Goal: Register for event/course

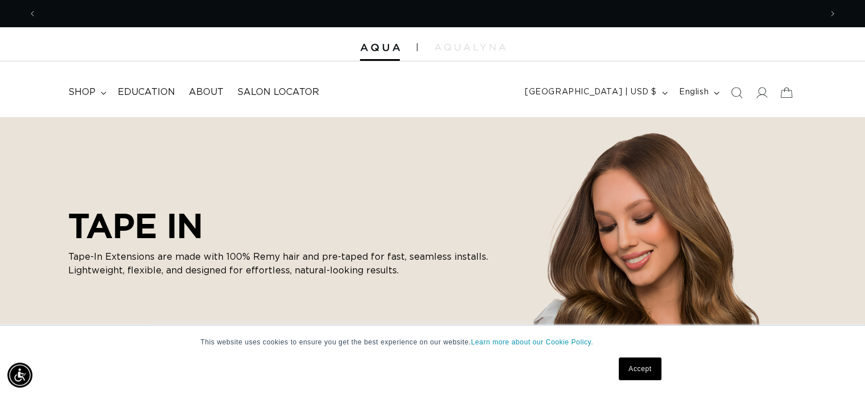
scroll to position [0, 784]
click at [762, 92] on icon at bounding box center [761, 92] width 12 height 12
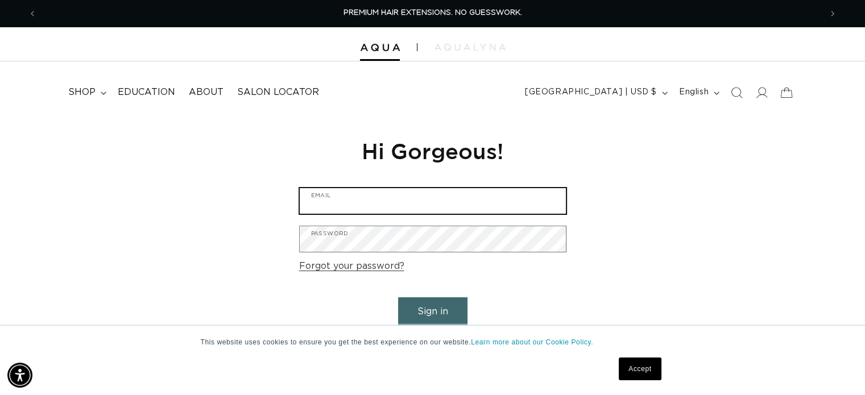
type input "cchristie02@yahoo.com"
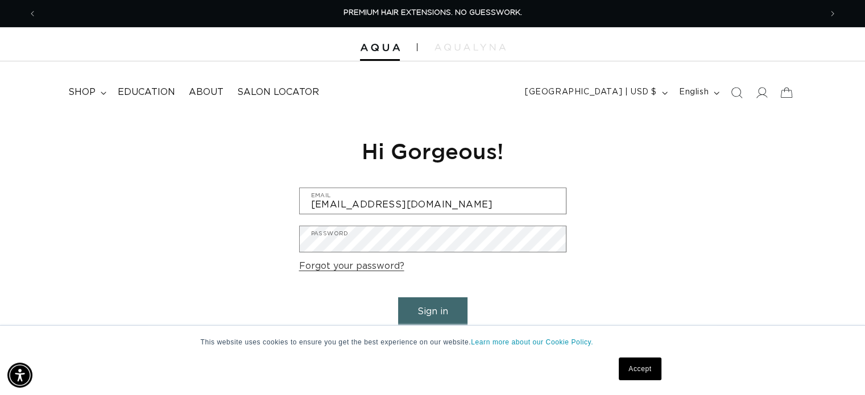
click at [441, 311] on button "Sign in" at bounding box center [432, 311] width 69 height 29
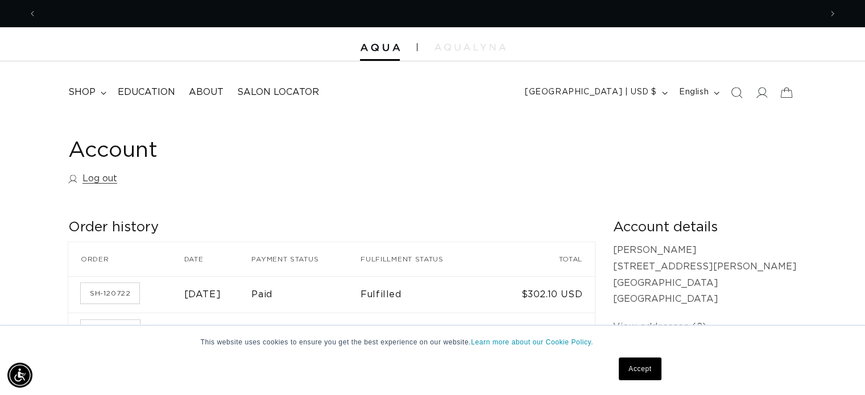
scroll to position [0, 784]
click at [89, 96] on span "shop" at bounding box center [81, 92] width 27 height 12
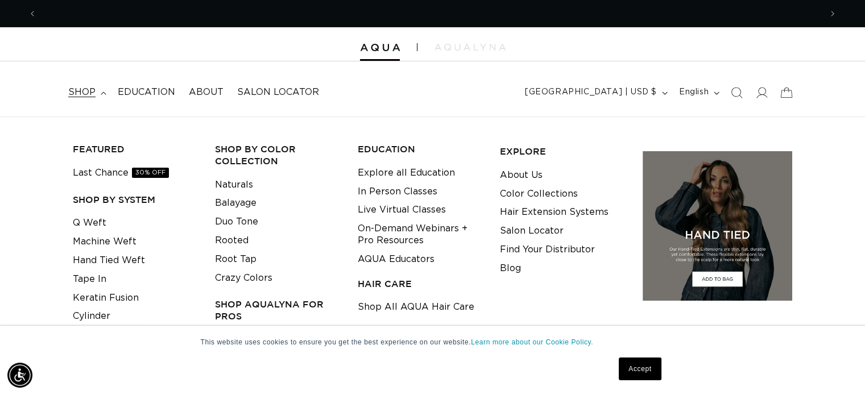
scroll to position [0, 1568]
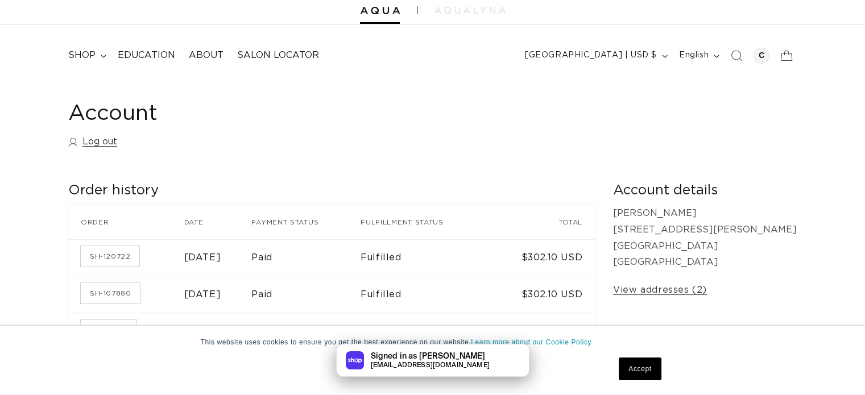
scroll to position [57, 0]
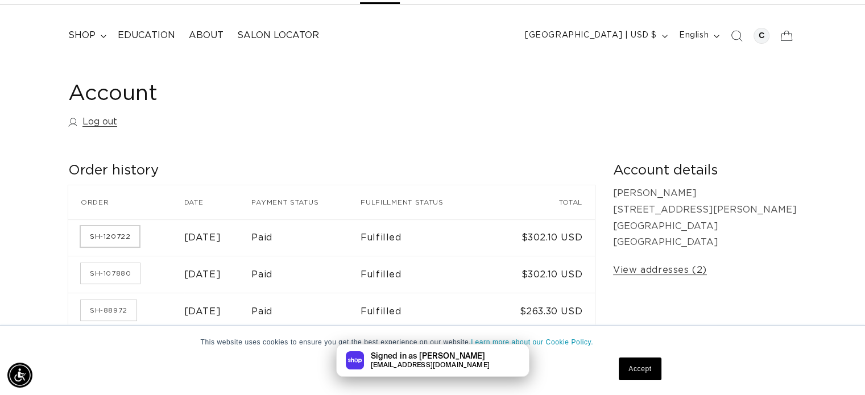
click at [125, 235] on link "SH-120722" at bounding box center [110, 236] width 59 height 20
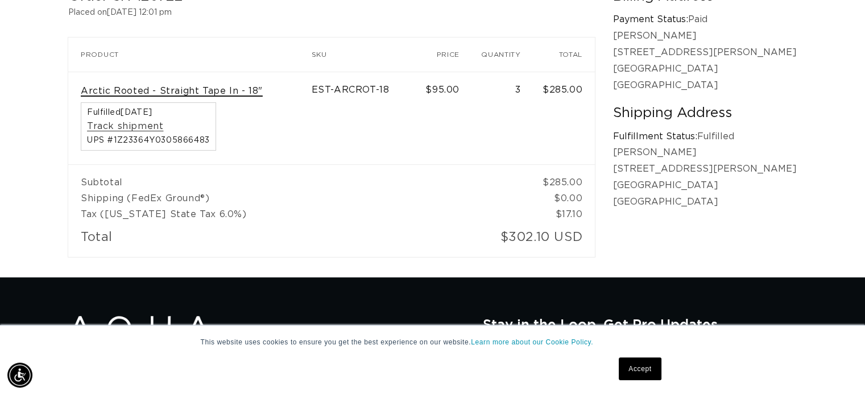
scroll to position [0, 784]
click at [247, 92] on link "Arctic Rooted - Straight Tape In - 18"" at bounding box center [172, 91] width 182 height 12
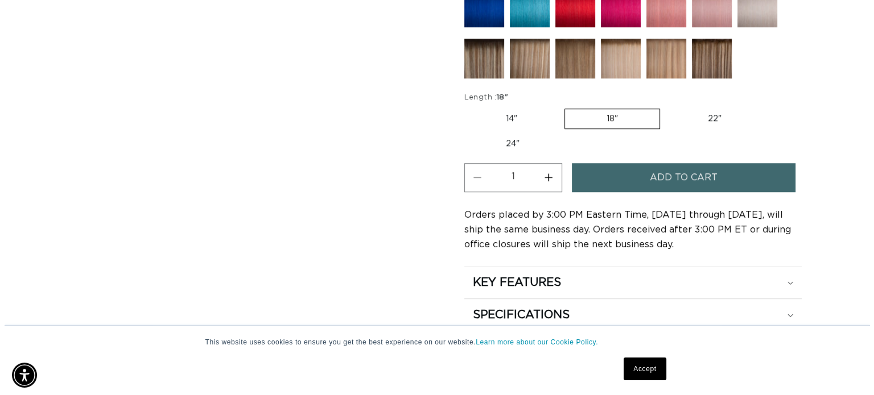
scroll to position [0, 784]
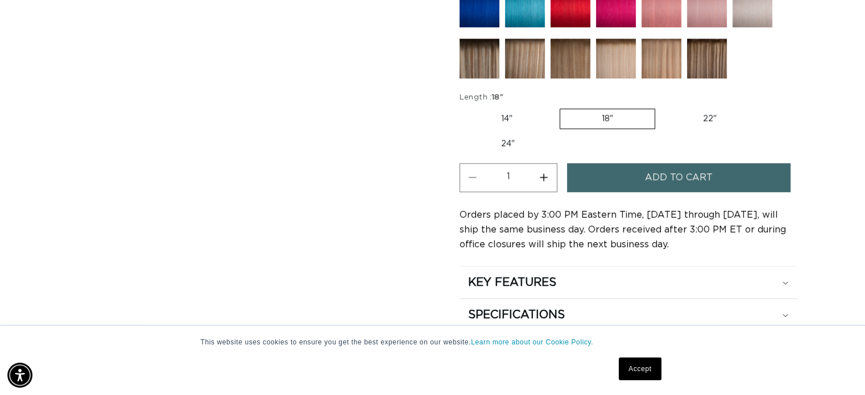
click at [673, 180] on span "Add to cart" at bounding box center [679, 177] width 68 height 29
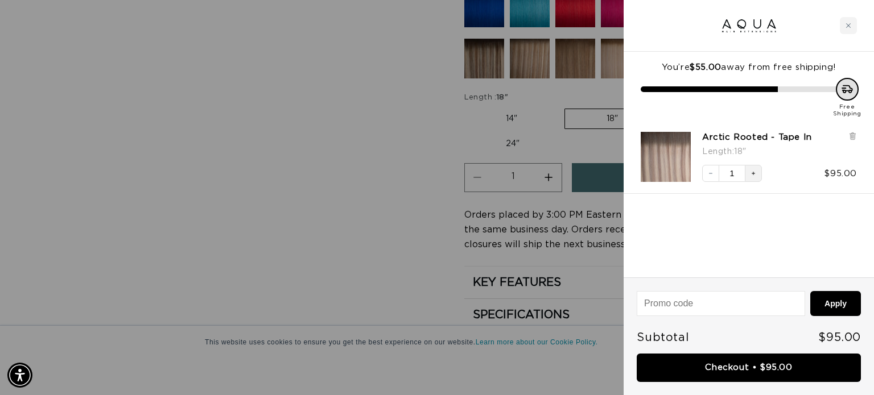
scroll to position [0, 793]
click at [752, 176] on icon "Increase quantity" at bounding box center [753, 173] width 7 height 7
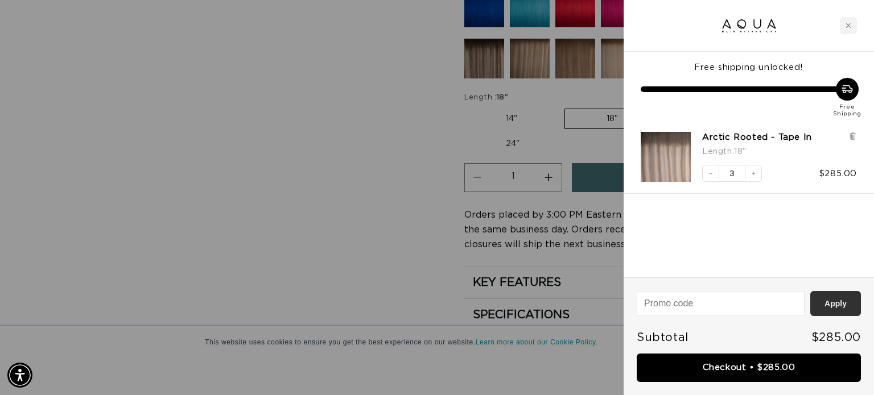
click at [841, 304] on button "Apply" at bounding box center [835, 303] width 51 height 25
click at [716, 304] on input at bounding box center [720, 304] width 167 height 24
type input "RHYGOTTETTO"
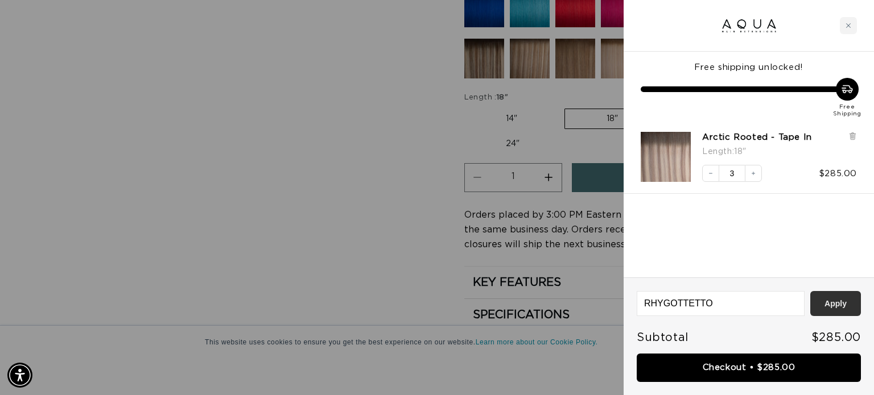
click at [828, 301] on button "Apply" at bounding box center [835, 303] width 51 height 25
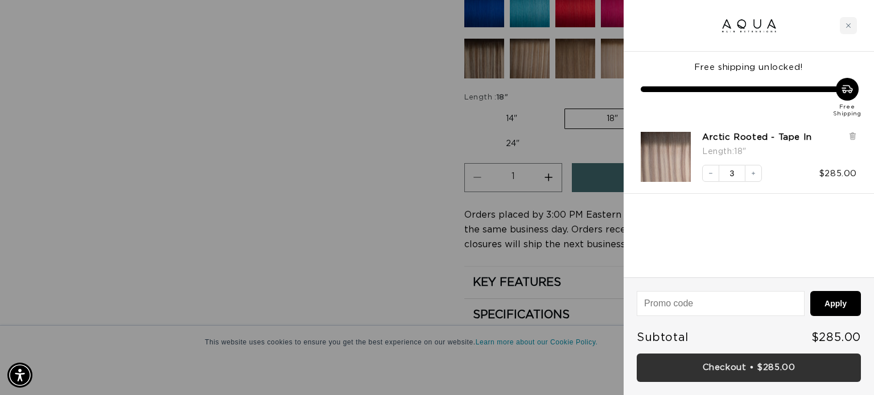
click at [781, 359] on link "Checkout • $285.00" at bounding box center [748, 368] width 224 height 29
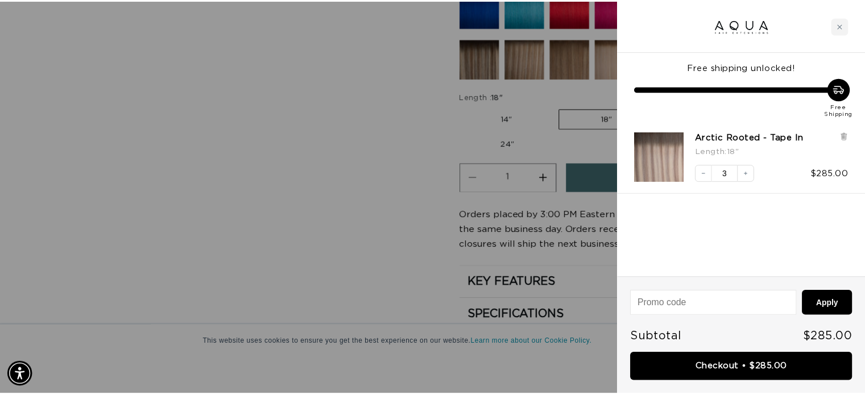
scroll to position [0, 1586]
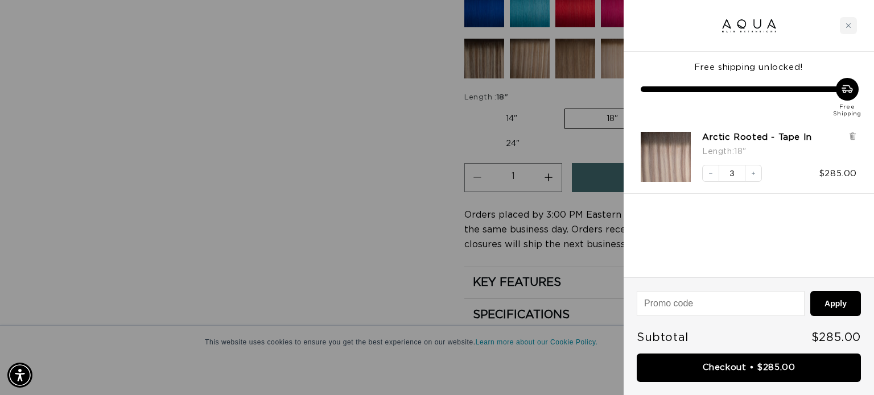
click at [550, 170] on div at bounding box center [437, 197] width 874 height 395
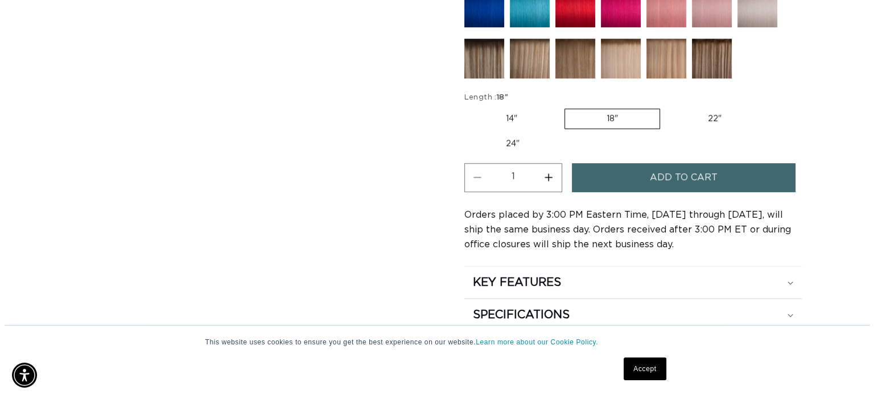
scroll to position [0, 0]
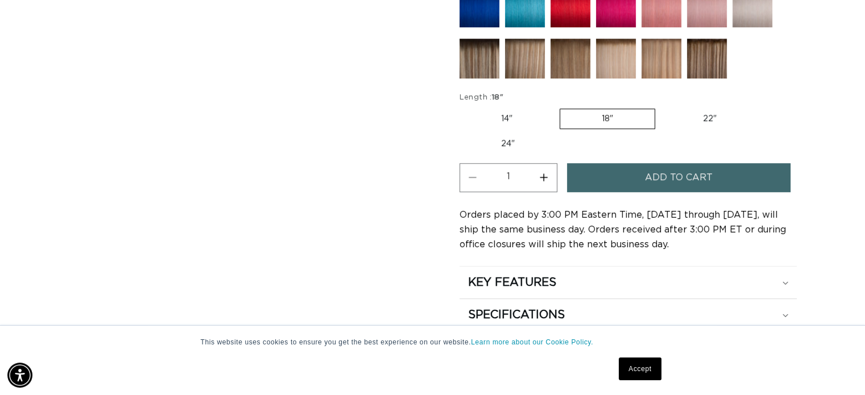
click at [629, 170] on button "Add to cart" at bounding box center [679, 177] width 224 height 29
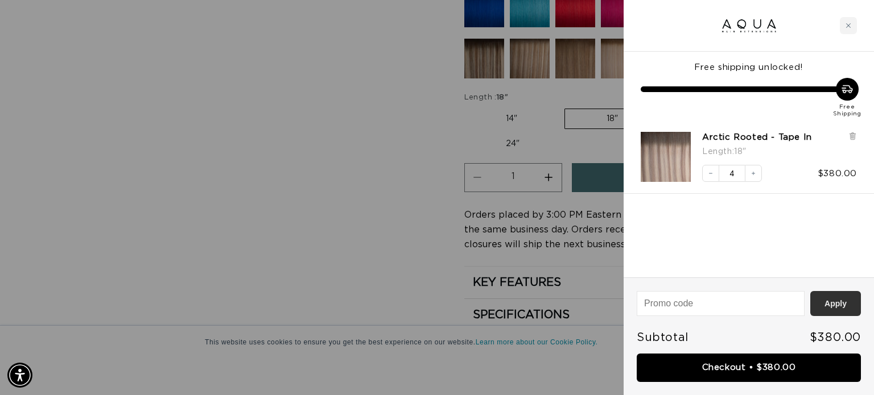
scroll to position [0, 1586]
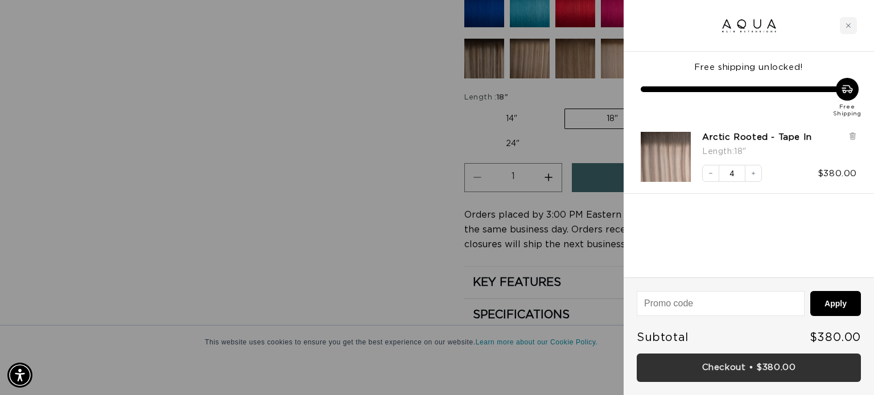
click at [778, 373] on link "Checkout • $380.00" at bounding box center [748, 368] width 224 height 29
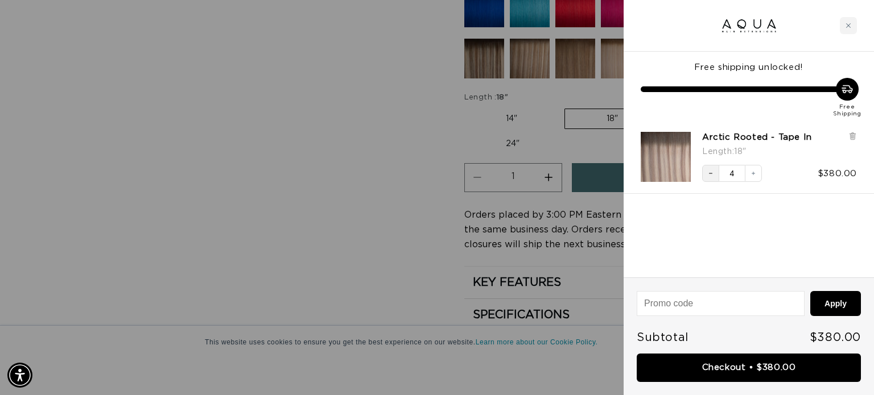
click at [704, 176] on button "Decrease quantity" at bounding box center [710, 173] width 17 height 17
click at [829, 298] on button "Apply" at bounding box center [835, 303] width 51 height 25
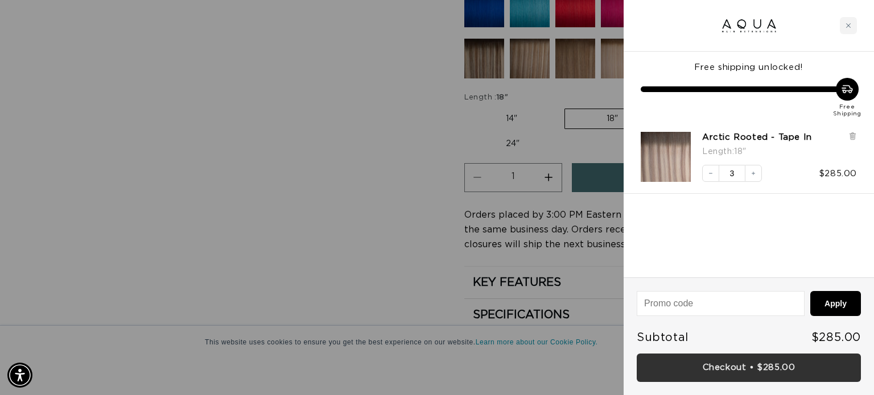
click at [769, 370] on link "Checkout • $285.00" at bounding box center [748, 368] width 224 height 29
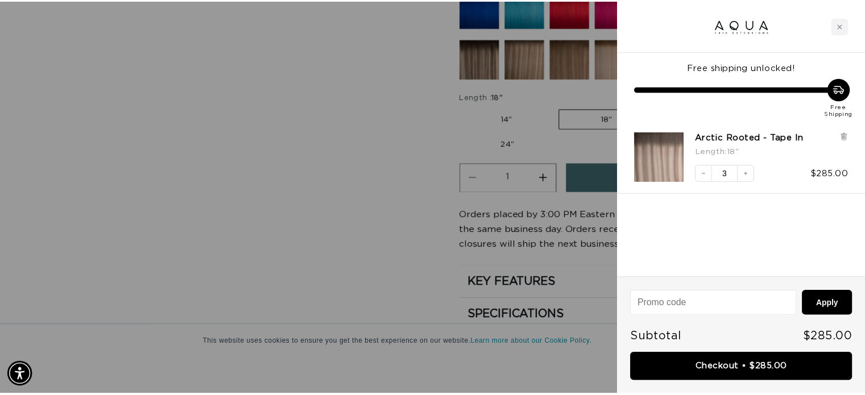
scroll to position [0, 1586]
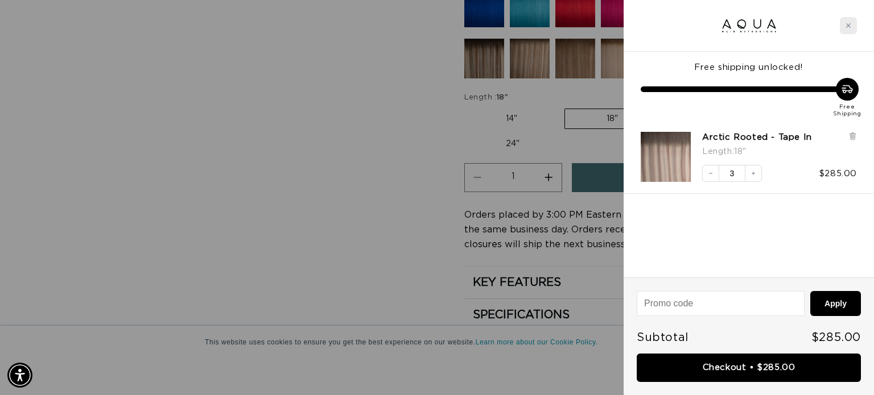
click at [846, 20] on div "Close cart" at bounding box center [847, 25] width 17 height 17
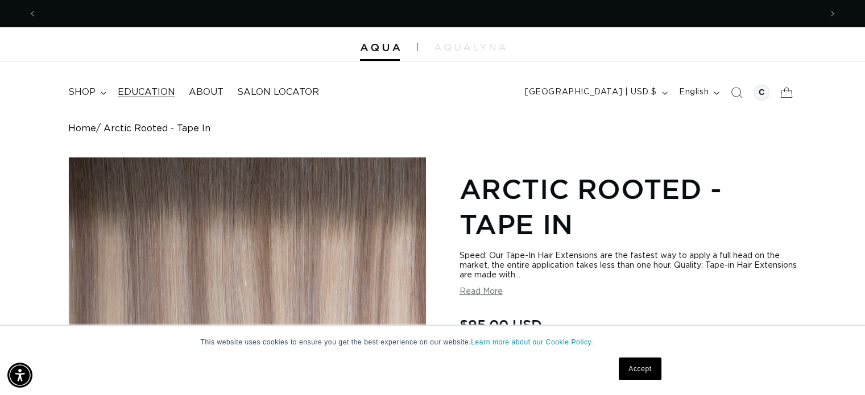
scroll to position [0, 784]
click at [96, 99] on summary "shop" at bounding box center [85, 93] width 49 height 26
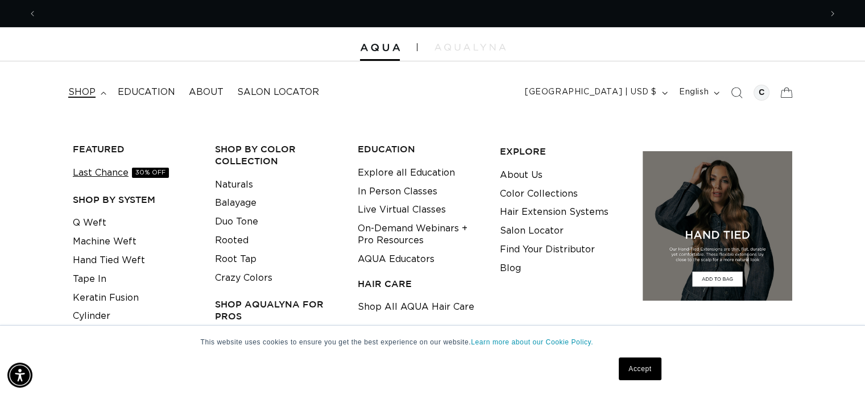
scroll to position [0, 0]
click at [83, 172] on link "Last Chance 30% OFF" at bounding box center [121, 173] width 96 height 19
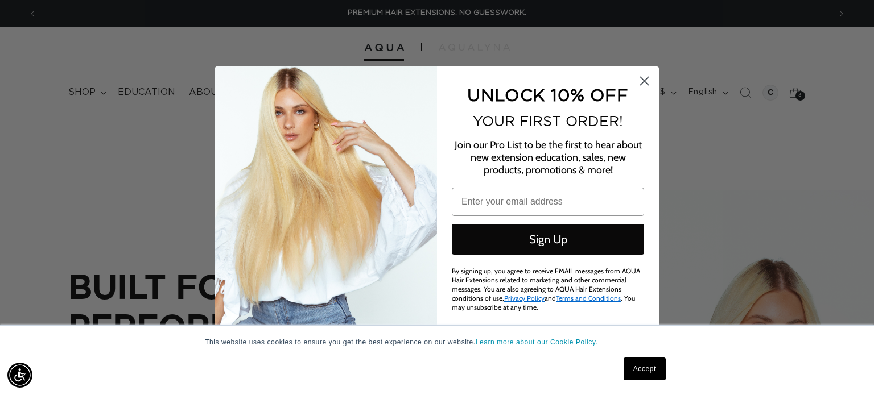
click at [638, 82] on circle "Close dialog" at bounding box center [644, 81] width 19 height 19
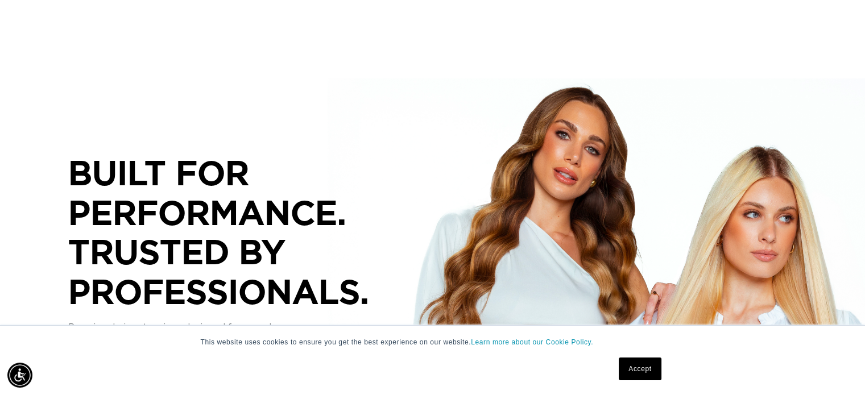
scroll to position [0, 784]
click at [640, 368] on link "Accept" at bounding box center [640, 369] width 42 height 23
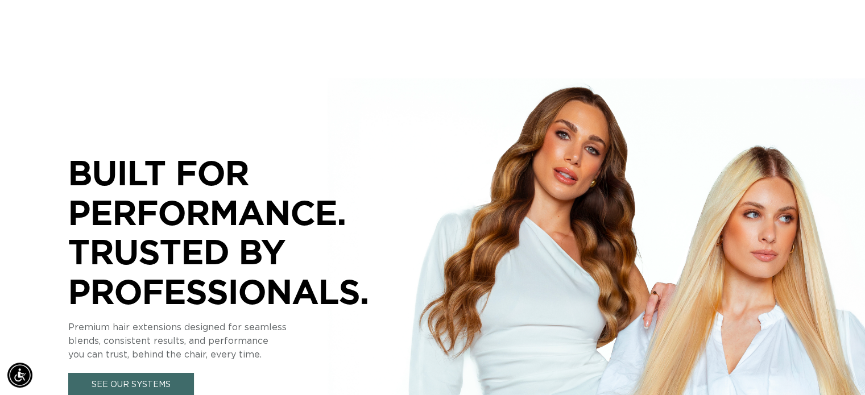
scroll to position [0, 1568]
click at [533, 71] on div "BUILT FOR  PERFORMANCE. TRUSTED BY PROFESSIONALS. Premium hair extensions desig…" at bounding box center [432, 259] width 865 height 512
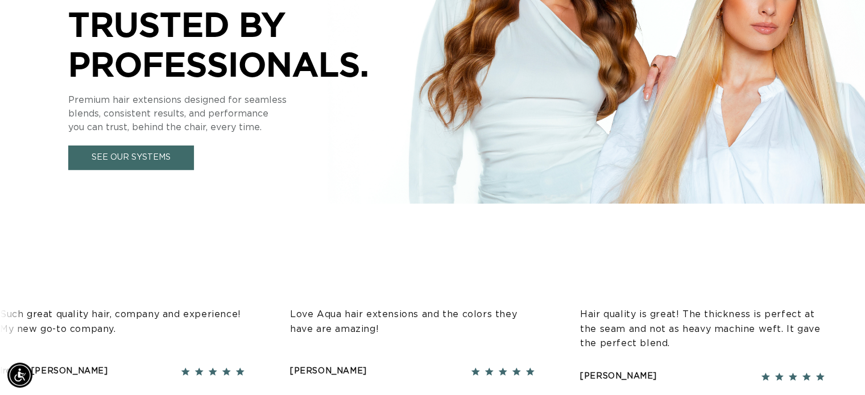
scroll to position [0, 784]
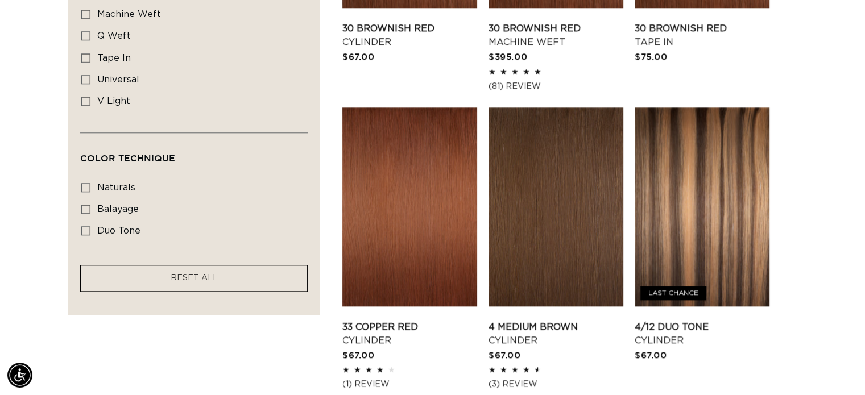
scroll to position [0, 1568]
click at [121, 53] on span "tape in" at bounding box center [114, 57] width 34 height 9
click at [90, 53] on input "tape in tape in (2 products)" at bounding box center [85, 57] width 9 height 9
checkbox input "true"
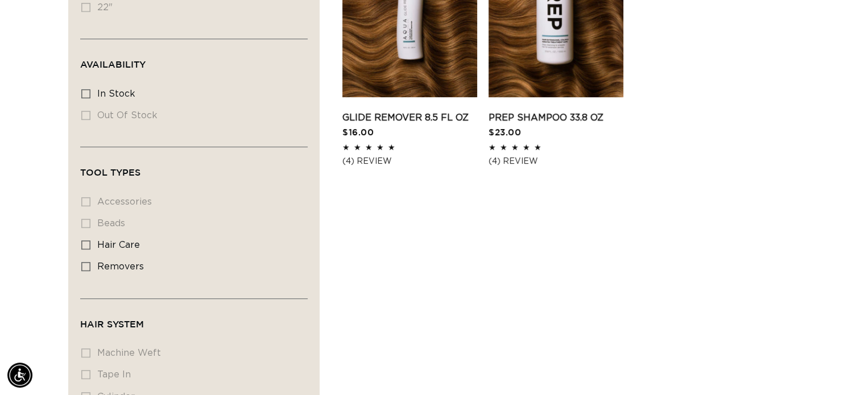
scroll to position [510, 0]
click at [140, 245] on label "hair care hair care (1 product)" at bounding box center [190, 245] width 218 height 22
click at [90, 245] on input "hair care hair care (1 product)" at bounding box center [85, 244] width 9 height 9
checkbox input "true"
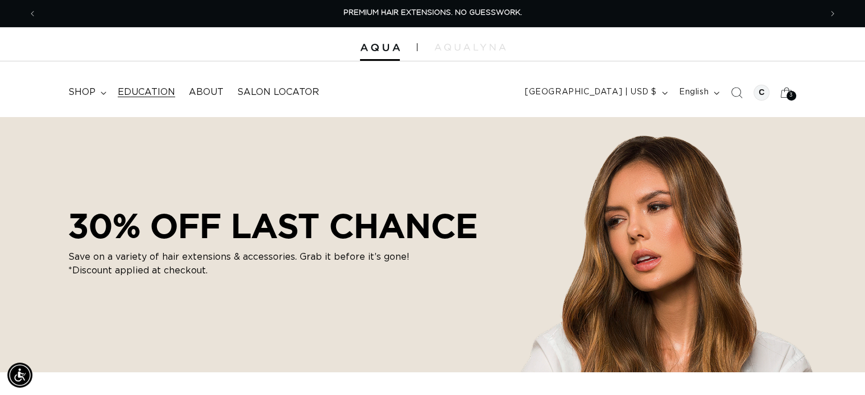
click at [154, 93] on span "Education" at bounding box center [146, 92] width 57 height 12
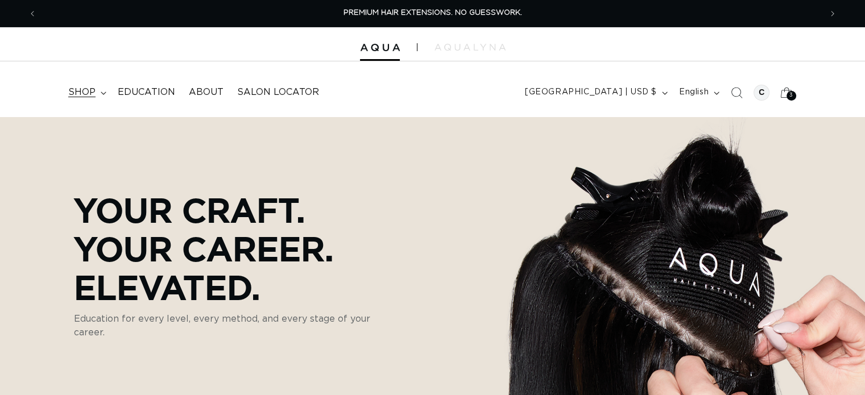
click at [101, 94] on icon at bounding box center [104, 93] width 6 height 3
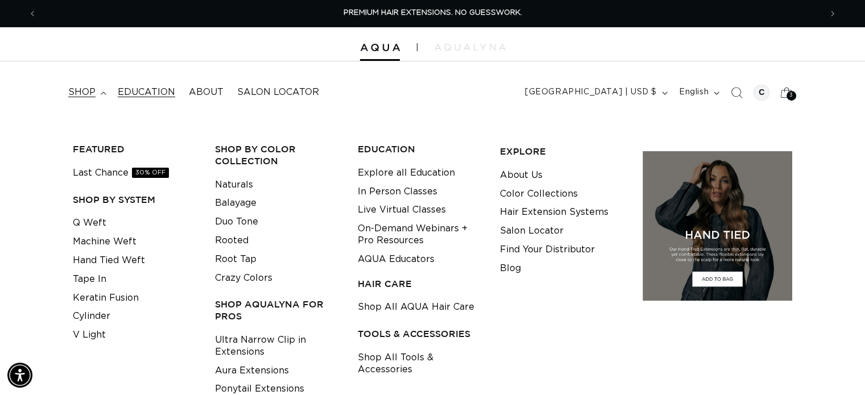
click at [148, 96] on span "Education" at bounding box center [146, 92] width 57 height 12
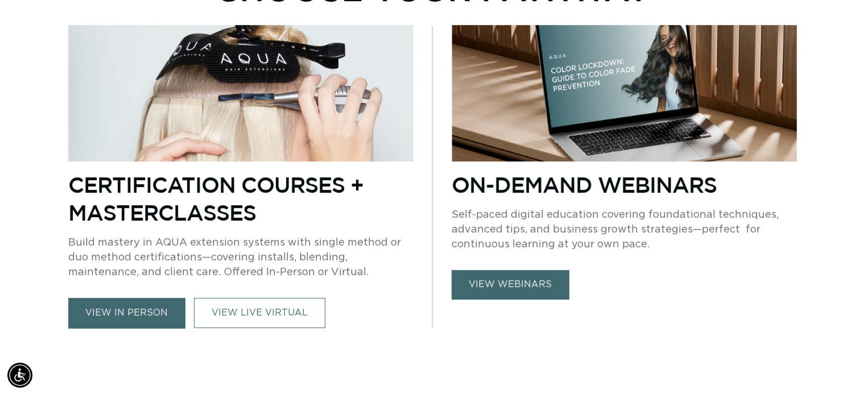
click at [168, 318] on link "view in person" at bounding box center [126, 313] width 117 height 30
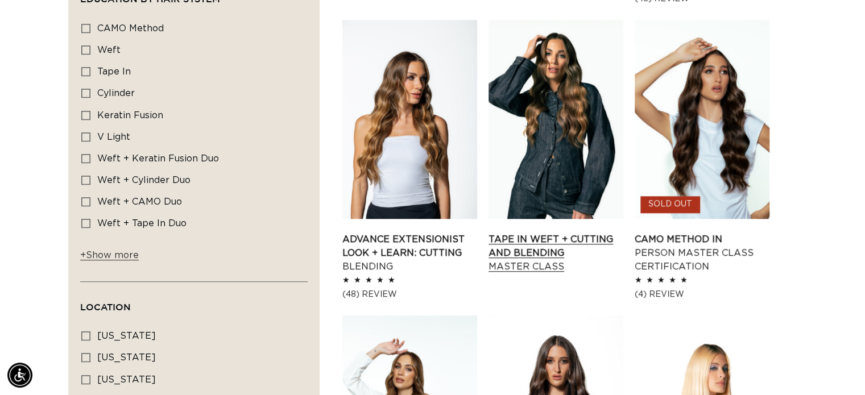
click at [531, 258] on link "Tape In Weft + Cutting and Blending Master Class" at bounding box center [556, 253] width 135 height 41
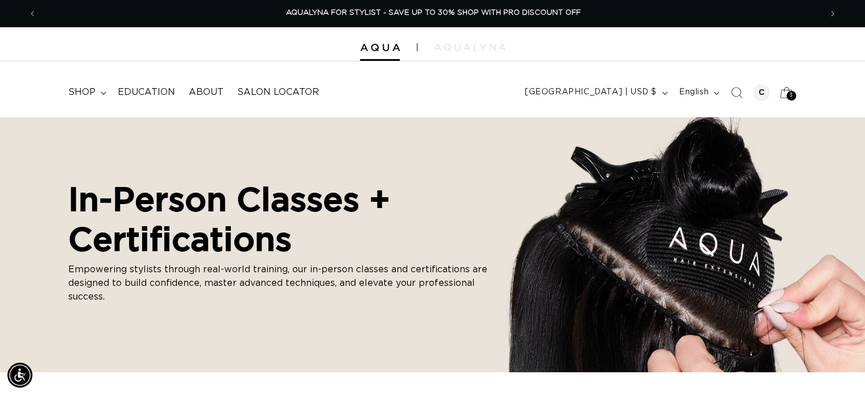
click at [783, 90] on icon at bounding box center [786, 92] width 27 height 27
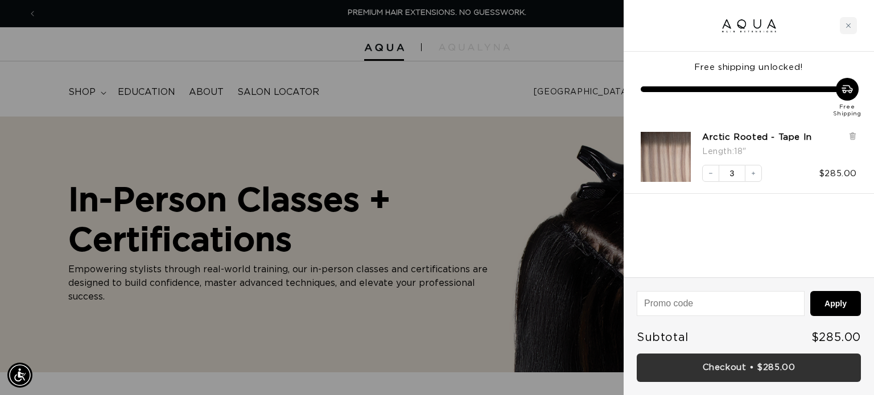
click at [794, 375] on link "Checkout • $285.00" at bounding box center [748, 368] width 224 height 29
